Goal: Task Accomplishment & Management: Manage account settings

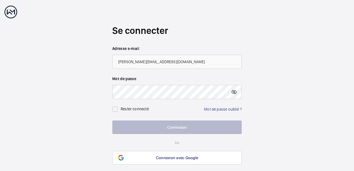
type input "[PERSON_NAME][EMAIL_ADDRESS][DOMAIN_NAME]"
click at [220, 107] on link "Mot de passe oublié ?" at bounding box center [223, 109] width 38 height 5
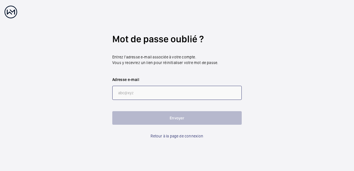
click at [174, 90] on input "email" at bounding box center [176, 93] width 129 height 14
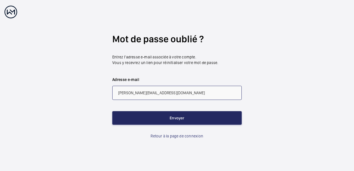
type input "[PERSON_NAME][EMAIL_ADDRESS][DOMAIN_NAME]"
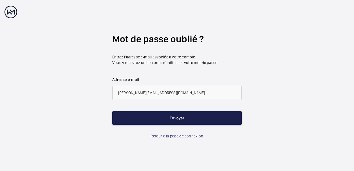
click at [178, 115] on button "Envoyer" at bounding box center [176, 118] width 129 height 14
